Goal: Task Accomplishment & Management: Use online tool/utility

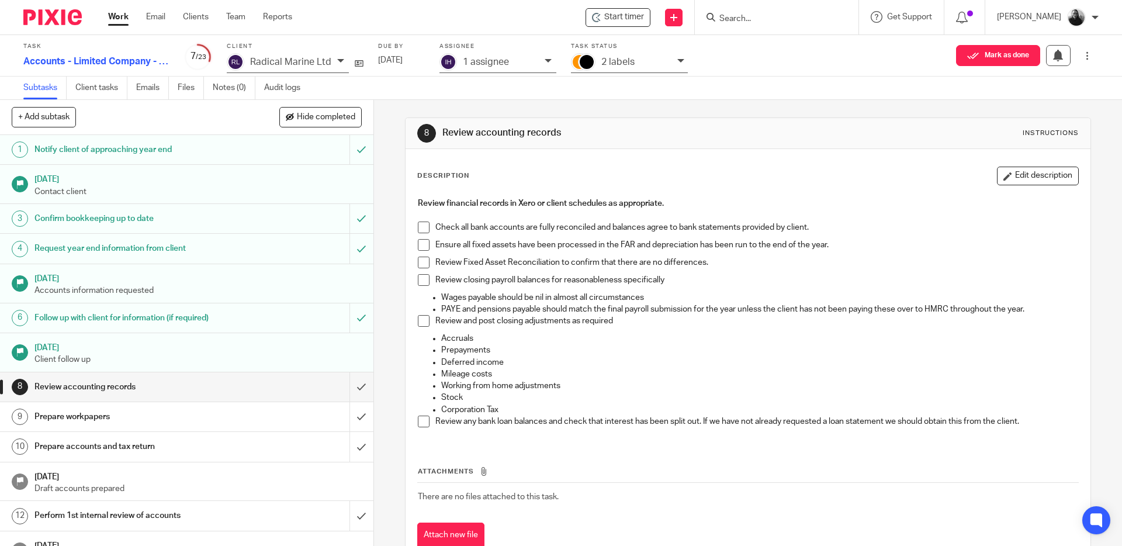
click at [421, 226] on span at bounding box center [424, 228] width 12 height 12
click at [421, 243] on span at bounding box center [424, 245] width 12 height 12
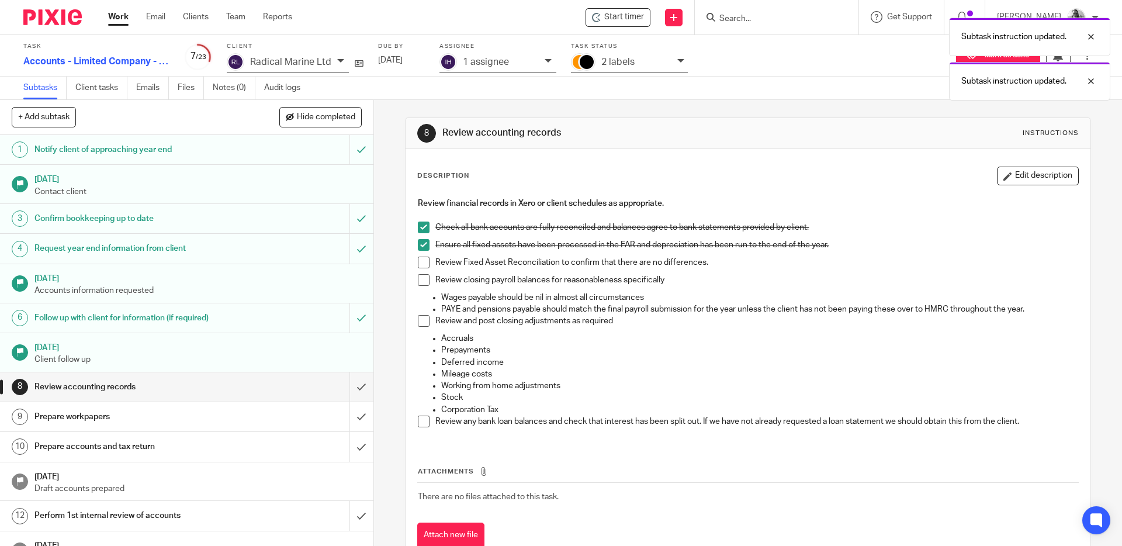
drag, startPoint x: 424, startPoint y: 258, endPoint x: 424, endPoint y: 279, distance: 20.5
click at [424, 258] on span at bounding box center [424, 263] width 12 height 12
click at [424, 279] on span at bounding box center [424, 280] width 12 height 12
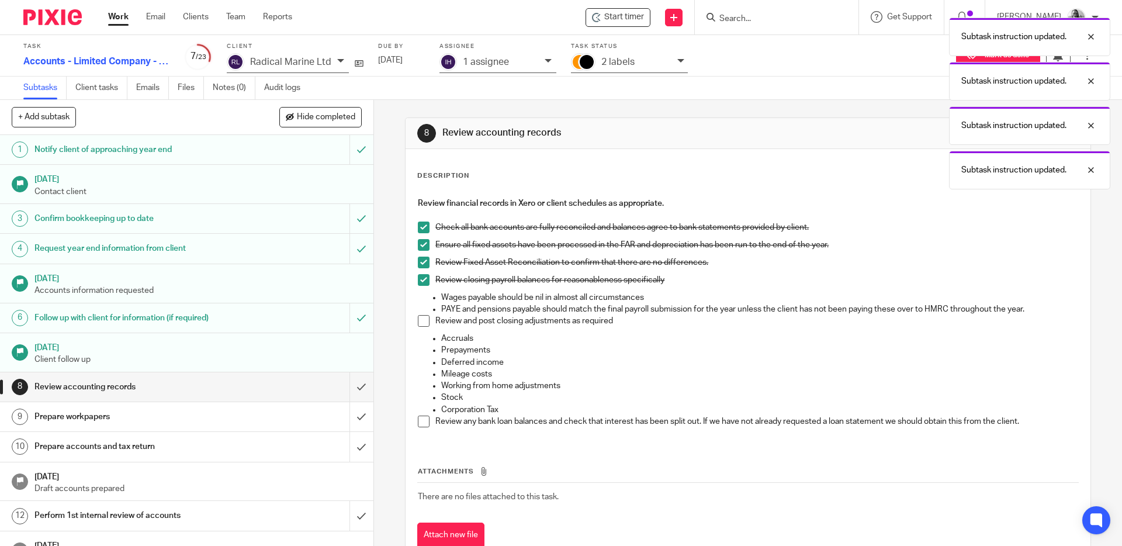
click at [421, 321] on span at bounding box center [424, 321] width 12 height 12
click at [420, 420] on span at bounding box center [424, 422] width 12 height 12
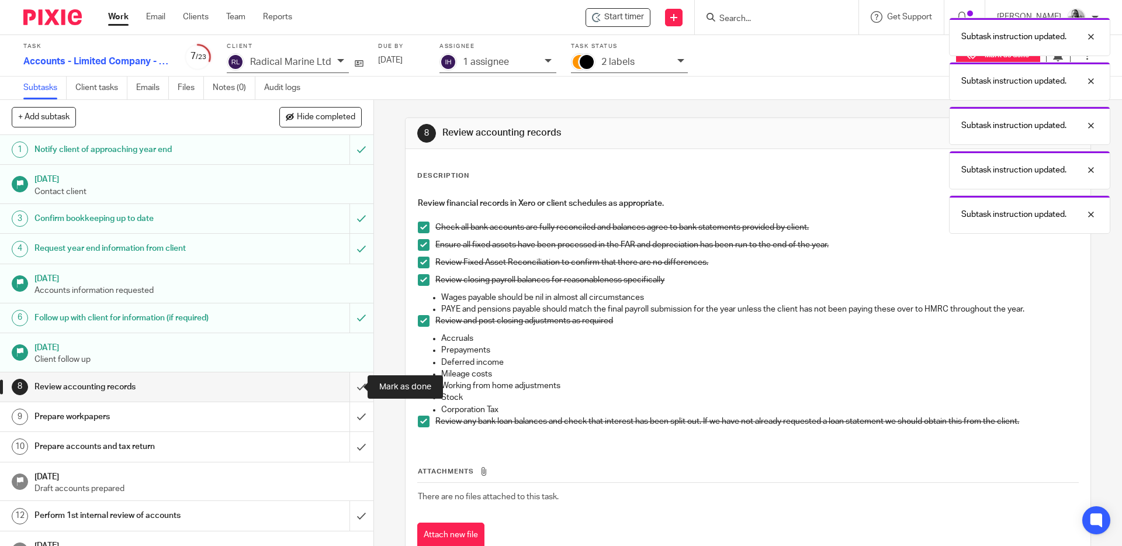
click at [351, 386] on input "submit" at bounding box center [187, 386] width 374 height 29
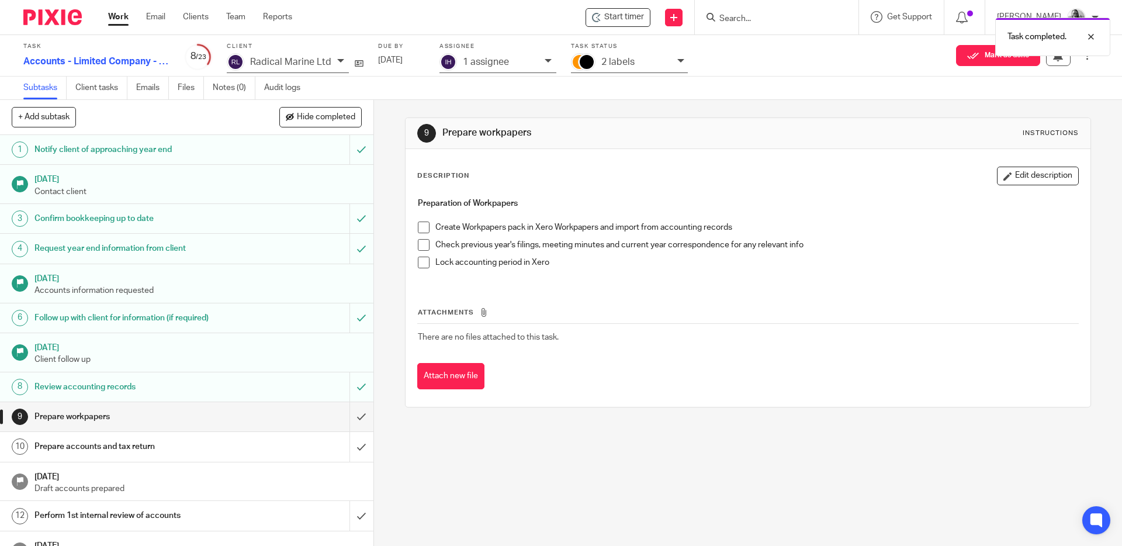
click at [423, 225] on span at bounding box center [424, 228] width 12 height 12
click at [423, 240] on span at bounding box center [424, 245] width 12 height 12
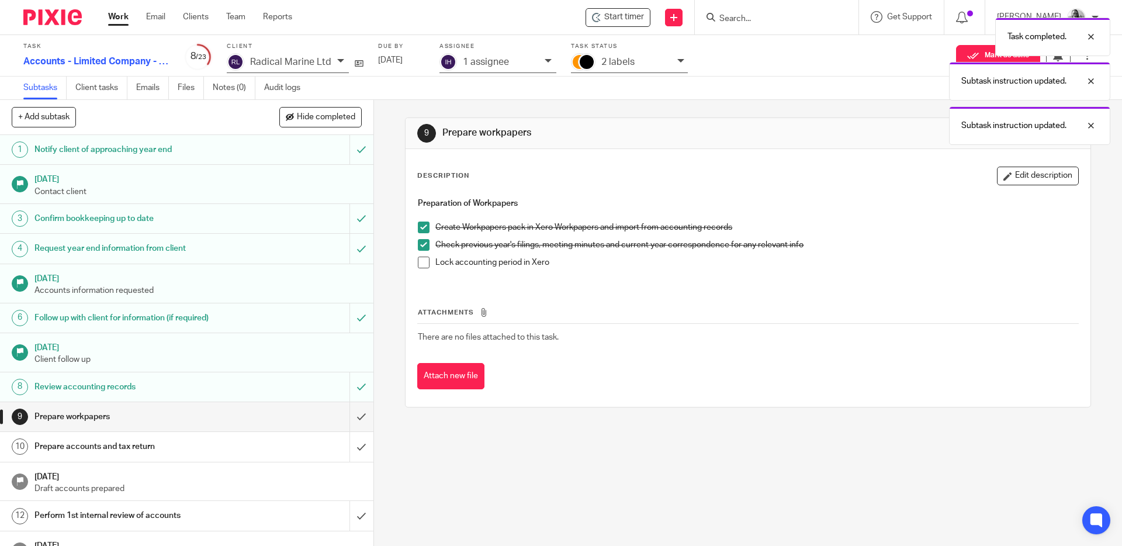
click at [421, 262] on span at bounding box center [424, 263] width 12 height 12
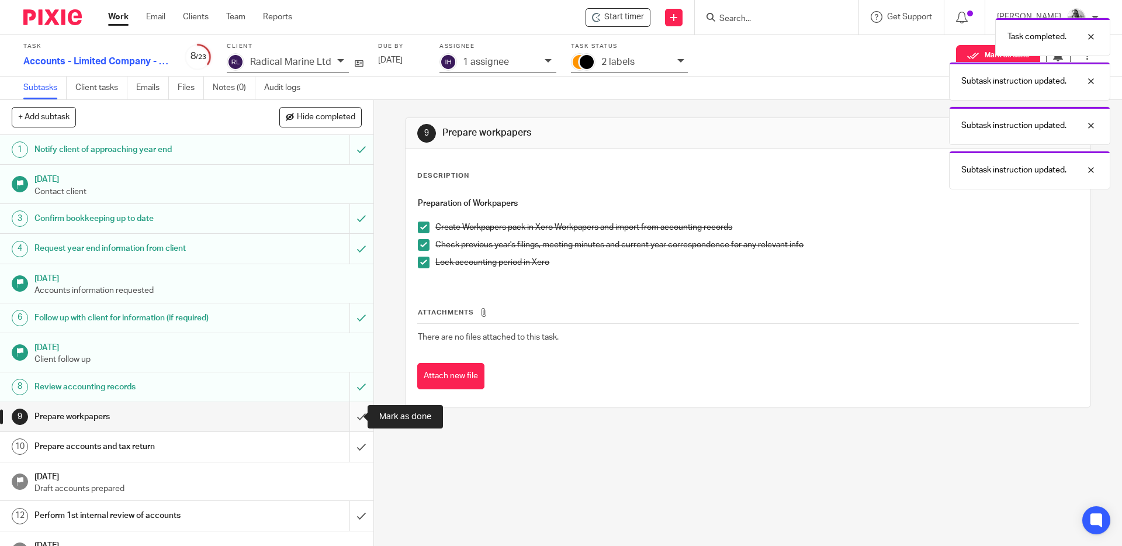
click at [347, 416] on input "submit" at bounding box center [187, 416] width 374 height 29
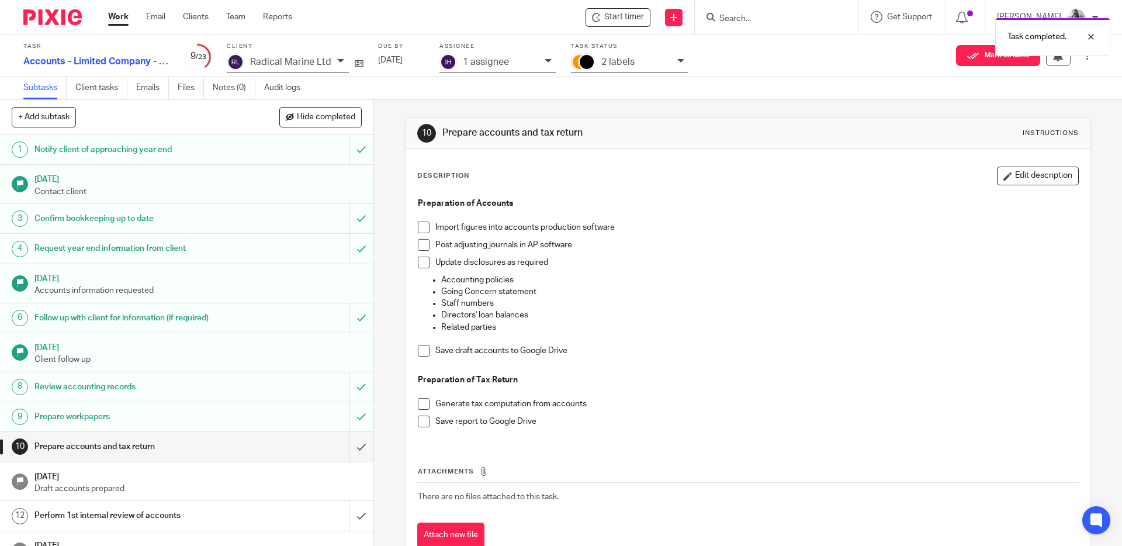
click at [422, 227] on span at bounding box center [424, 228] width 12 height 12
click at [421, 241] on span at bounding box center [424, 245] width 12 height 12
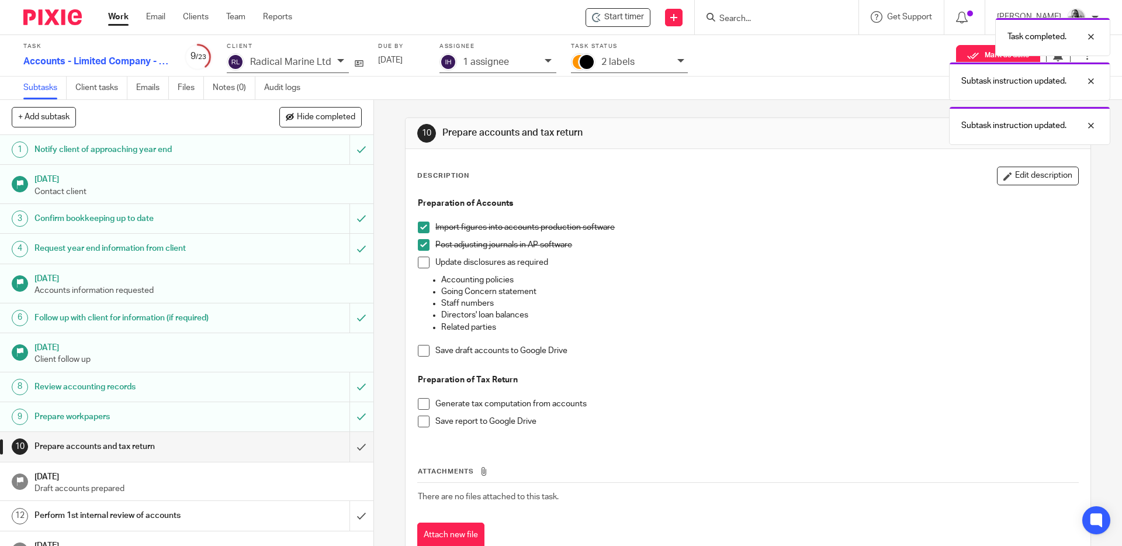
click at [421, 262] on span at bounding box center [424, 263] width 12 height 12
click at [422, 346] on span at bounding box center [424, 351] width 12 height 12
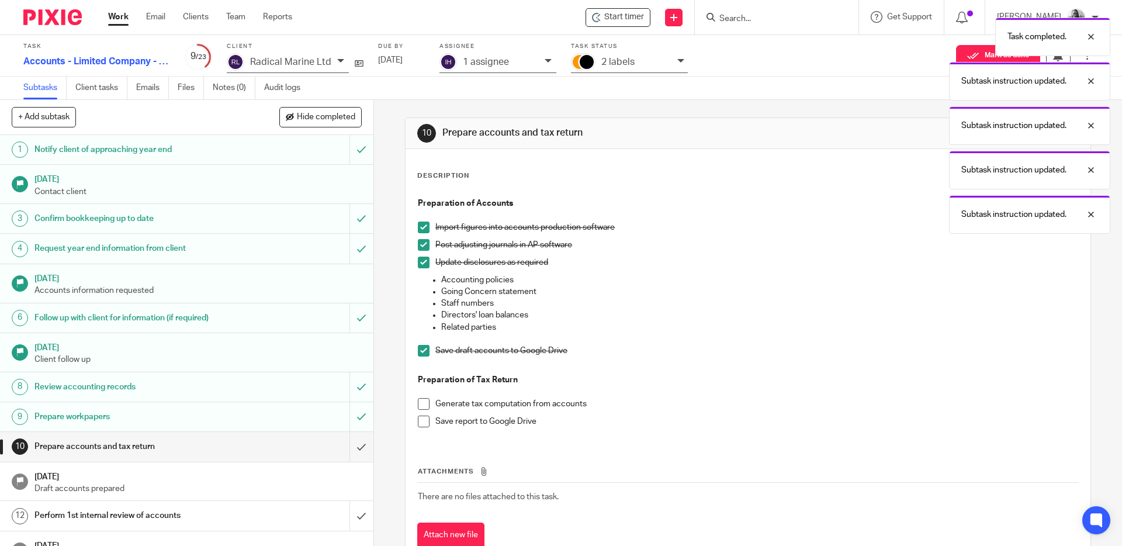
drag, startPoint x: 421, startPoint y: 400, endPoint x: 420, endPoint y: 416, distance: 15.8
click at [421, 400] on span at bounding box center [424, 404] width 12 height 12
click at [420, 419] on span at bounding box center [424, 422] width 12 height 12
click at [351, 444] on input "submit" at bounding box center [187, 446] width 374 height 29
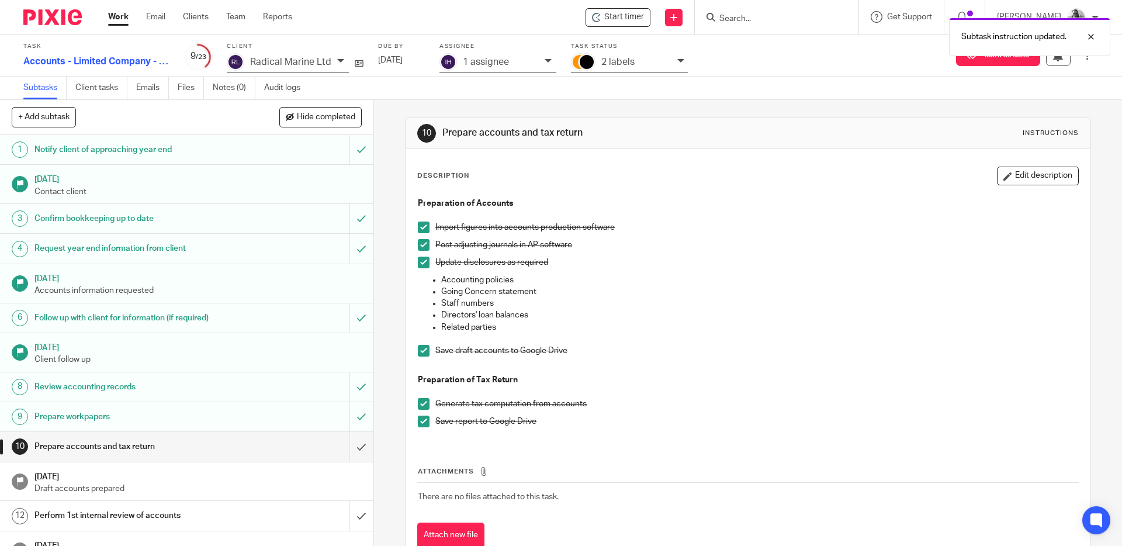
click at [545, 61] on icon at bounding box center [548, 60] width 7 height 7
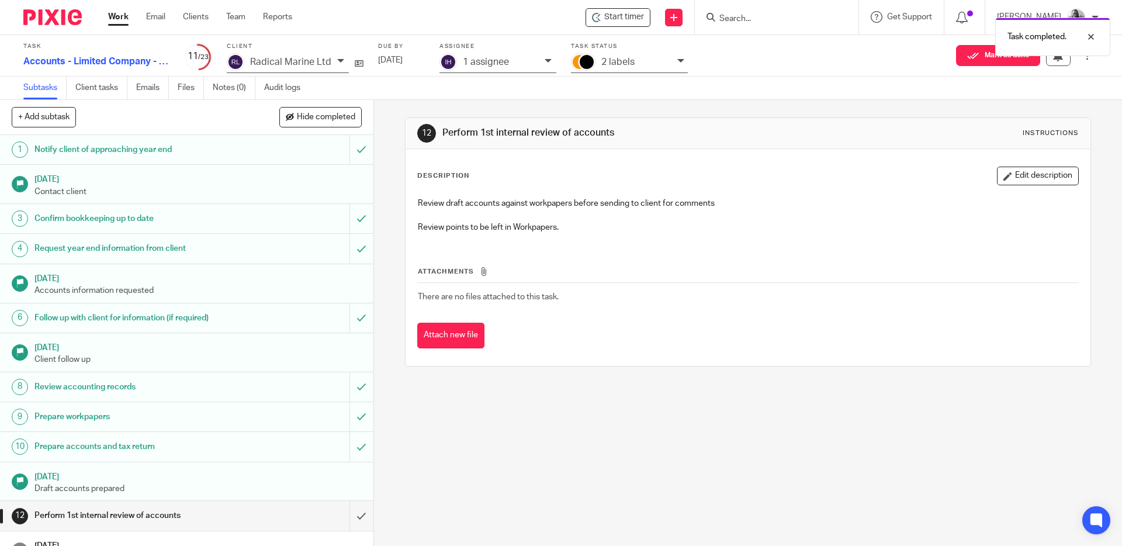
click at [547, 60] on icon at bounding box center [548, 60] width 7 height 7
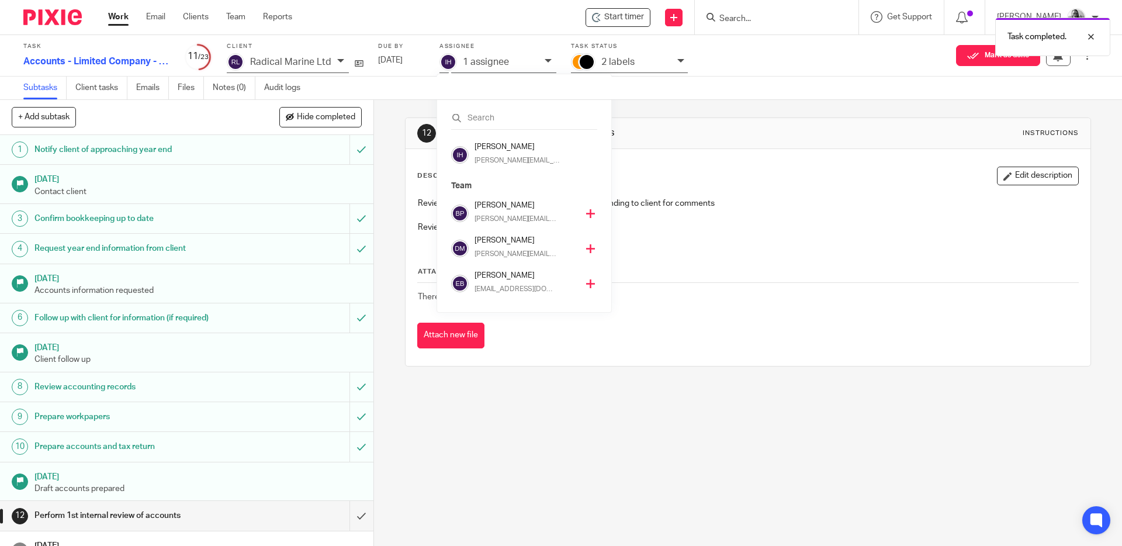
click at [586, 214] on icon at bounding box center [590, 213] width 9 height 9
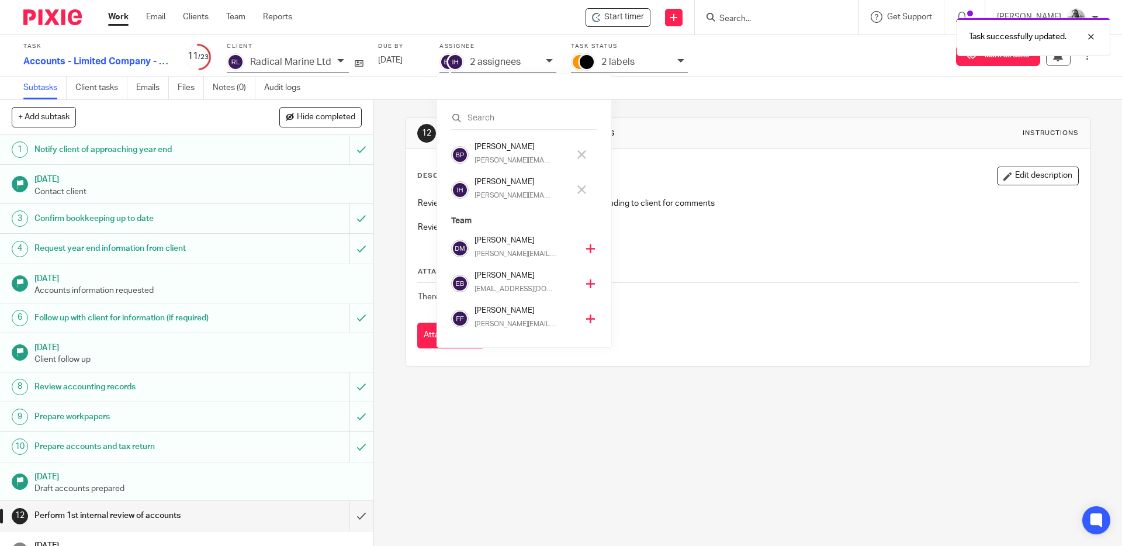
click at [582, 188] on icon at bounding box center [582, 189] width 9 height 9
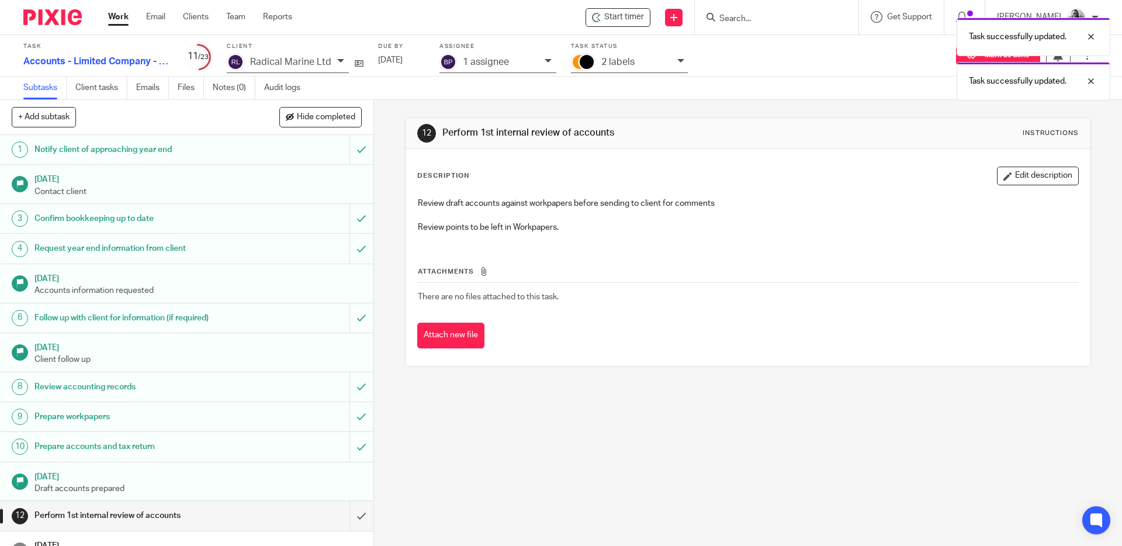
click at [675, 61] on div "Task successfully updated. Task successfully updated." at bounding box center [835, 56] width 549 height 89
click at [679, 63] on icon at bounding box center [681, 60] width 7 height 7
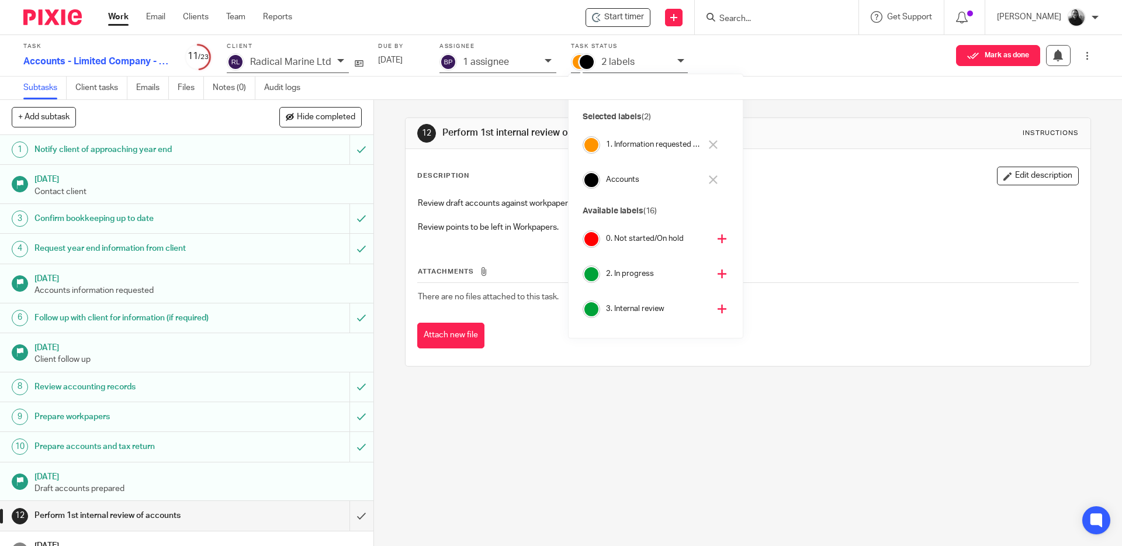
click at [718, 309] on icon at bounding box center [722, 309] width 9 height 9
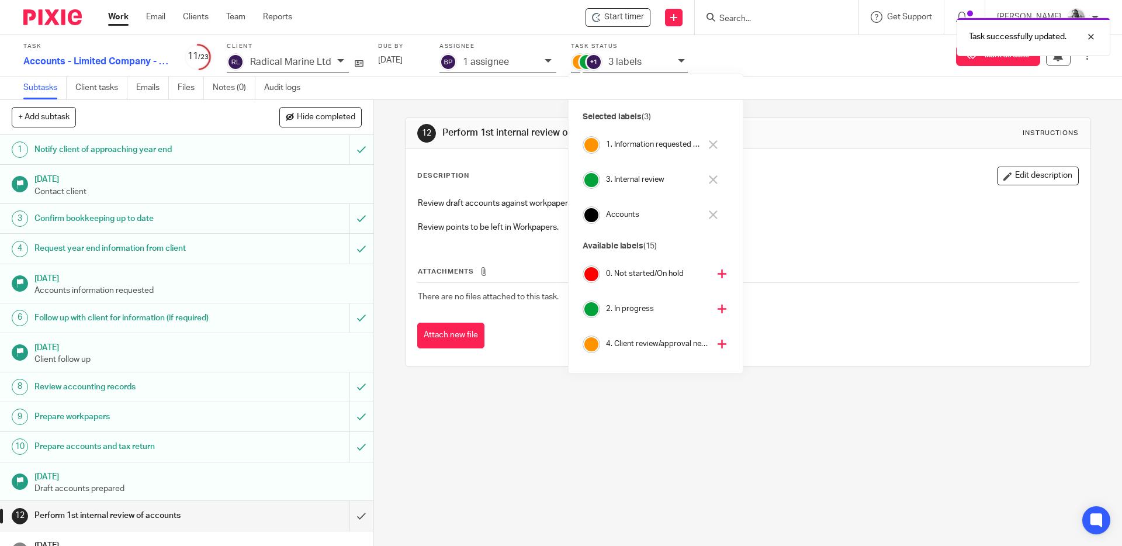
click at [714, 144] on icon at bounding box center [713, 144] width 9 height 9
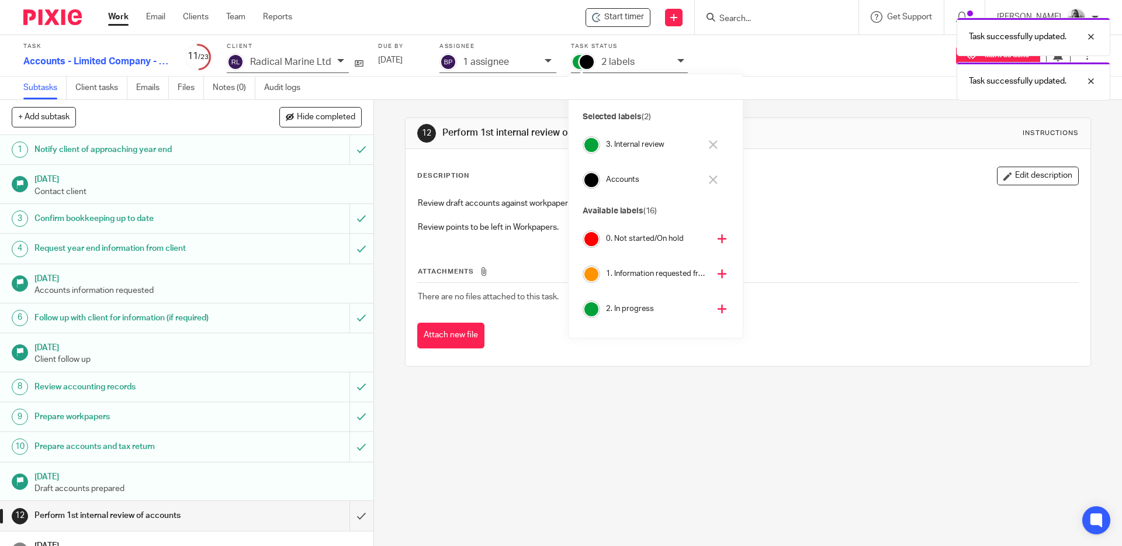
click at [387, 111] on div "12 Perform 1st internal review of accounts Instructions Description Edit descri…" at bounding box center [748, 323] width 748 height 446
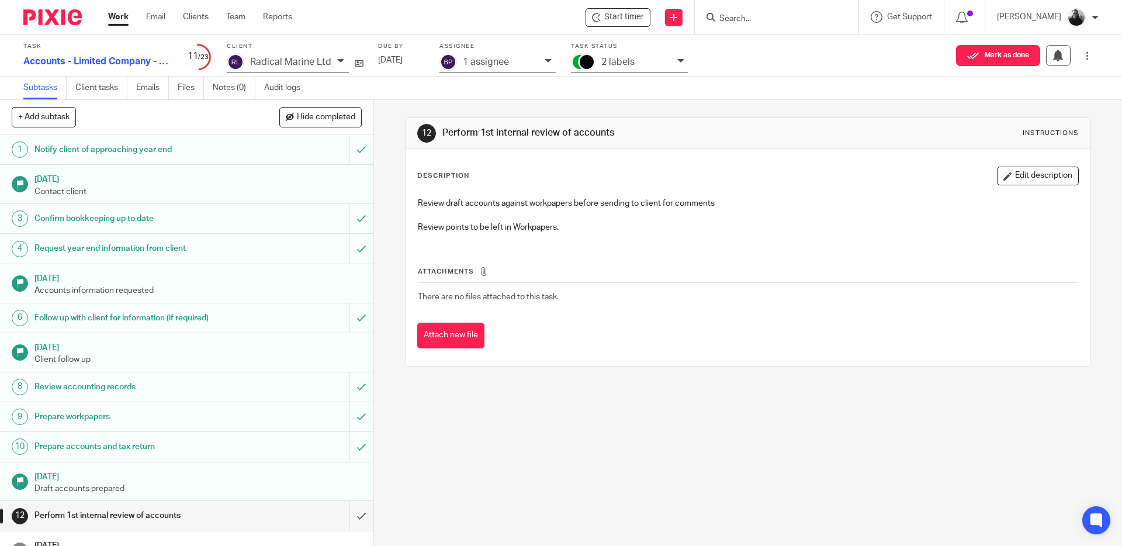
click at [45, 15] on img at bounding box center [52, 17] width 58 height 16
